Goal: Task Accomplishment & Management: Manage account settings

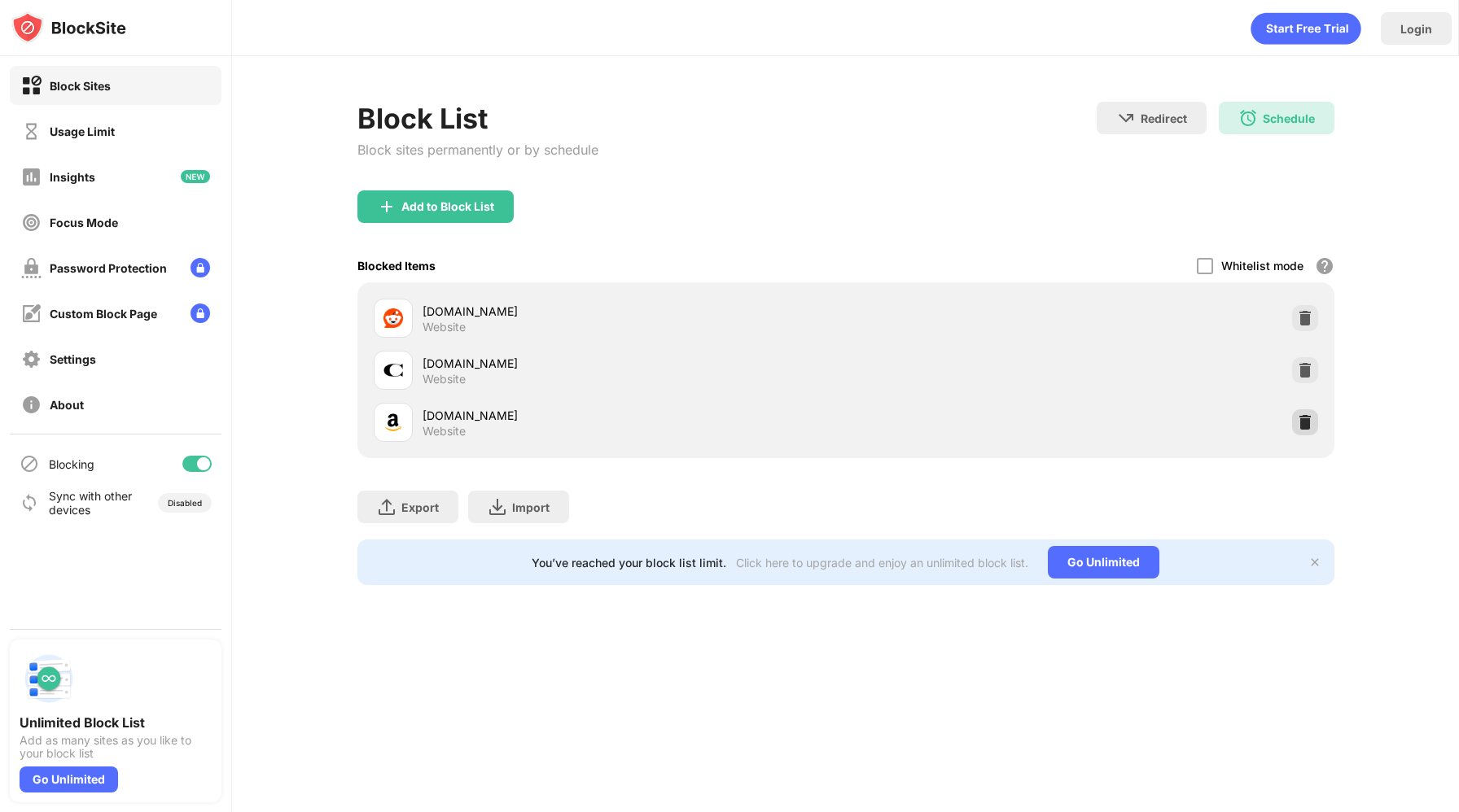
click at [1309, 417] on img at bounding box center [1305, 422] width 16 height 16
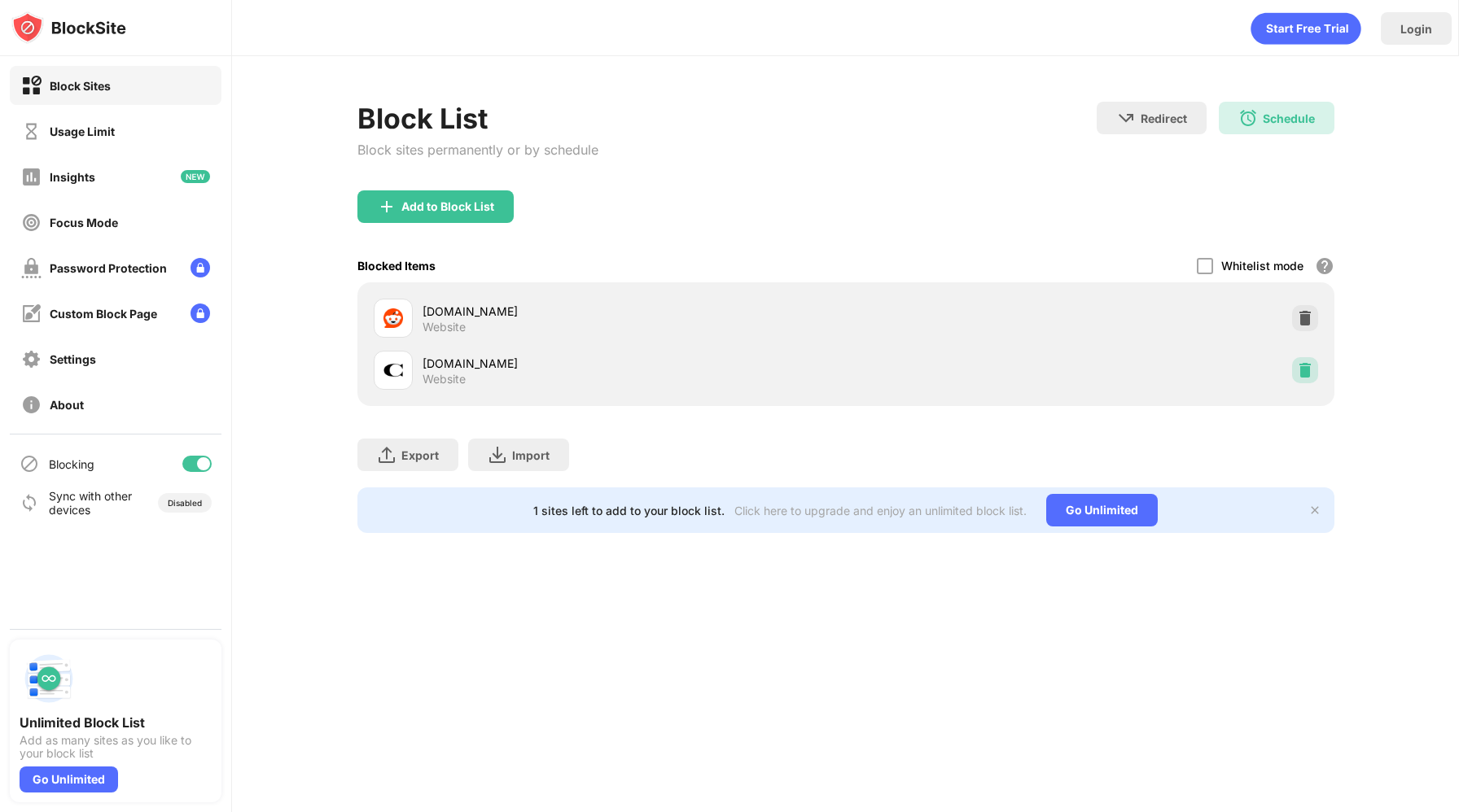
click at [1309, 377] on div at bounding box center [1304, 370] width 26 height 26
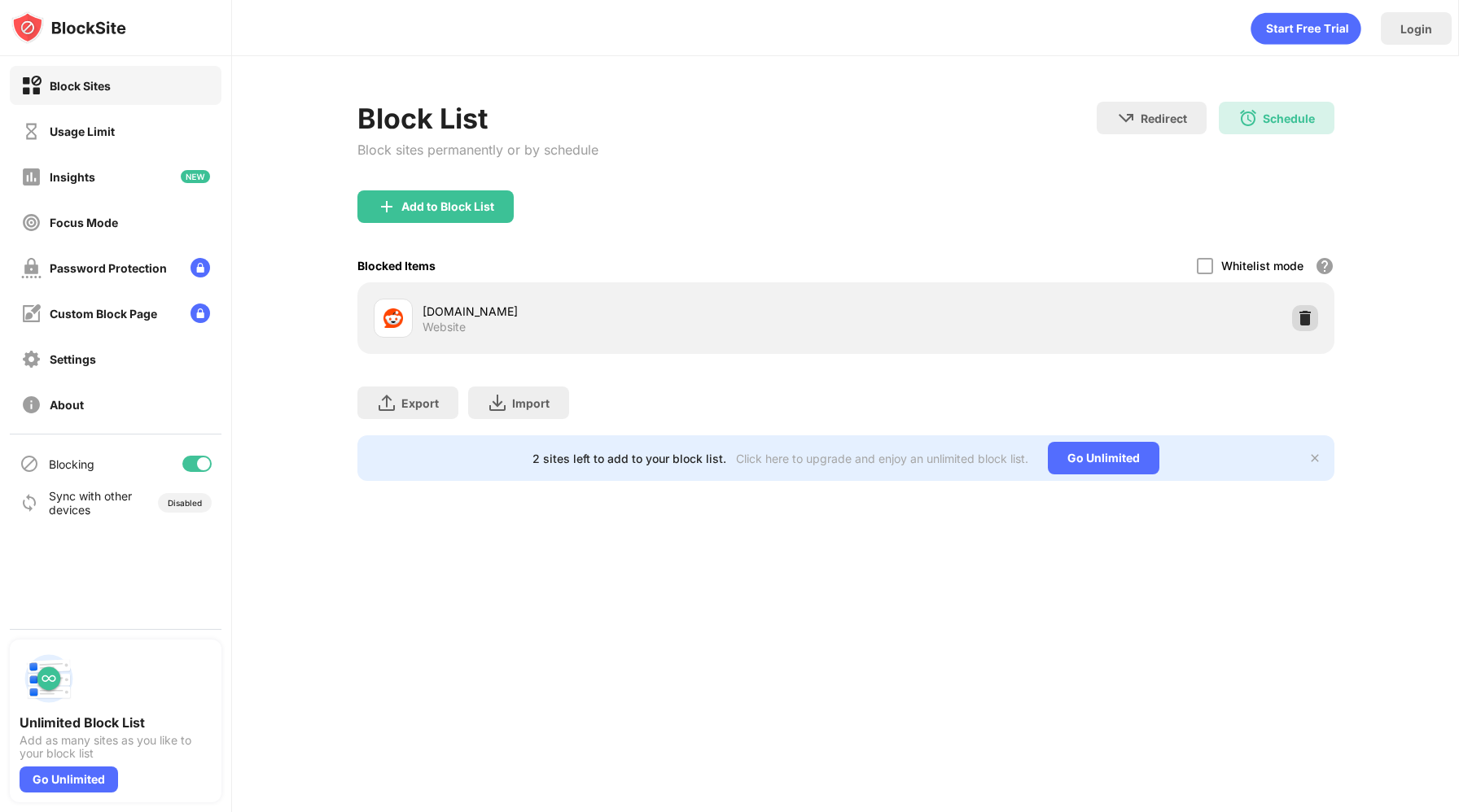
click at [1304, 317] on img at bounding box center [1305, 319] width 16 height 16
